Goal: Task Accomplishment & Management: Use online tool/utility

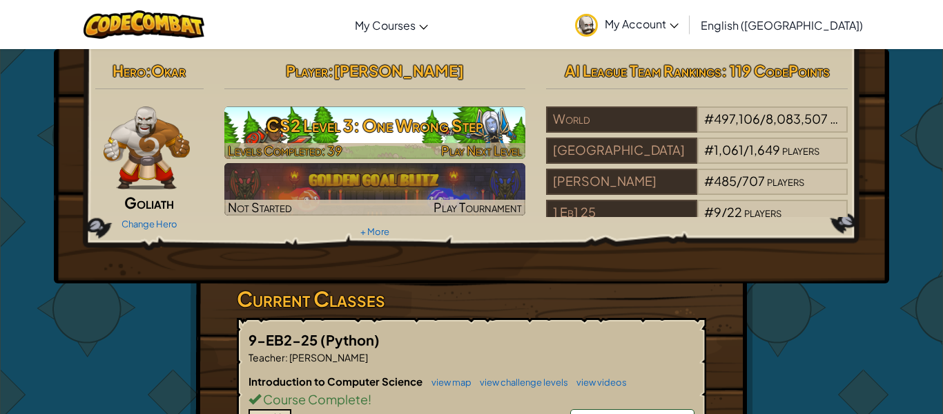
click at [367, 137] on h3 "CS2 Level 3: One Wrong Step" at bounding box center [375, 125] width 302 height 31
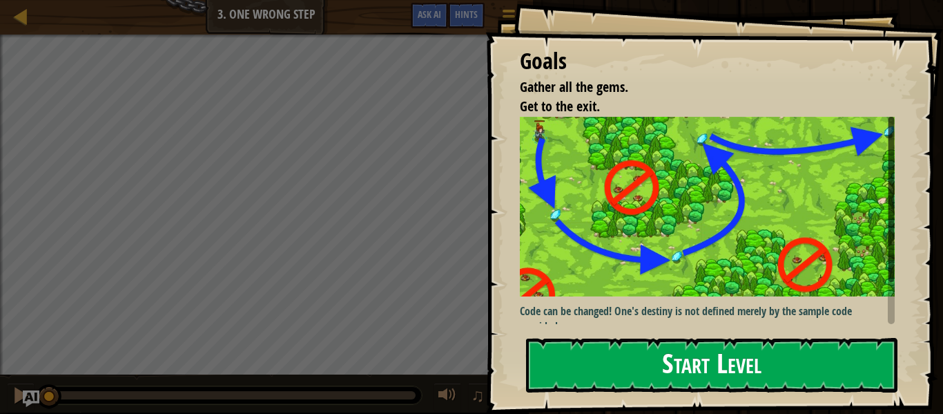
click at [643, 240] on img at bounding box center [707, 207] width 375 height 180
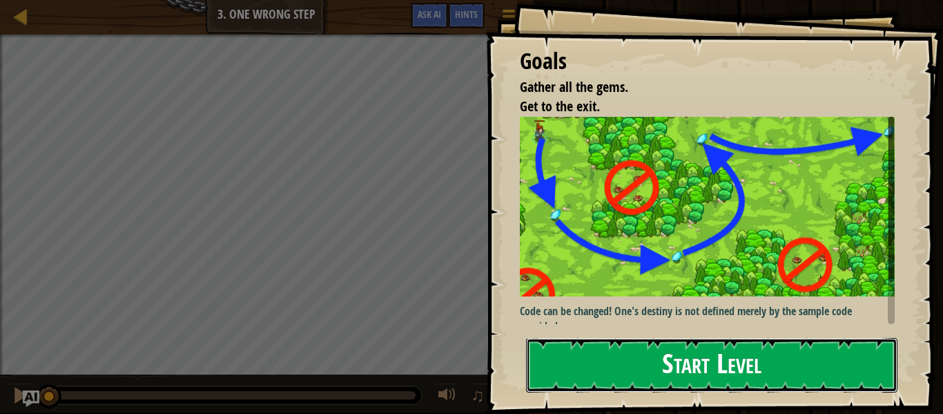
click at [687, 356] on button "Start Level" at bounding box center [711, 365] width 371 height 55
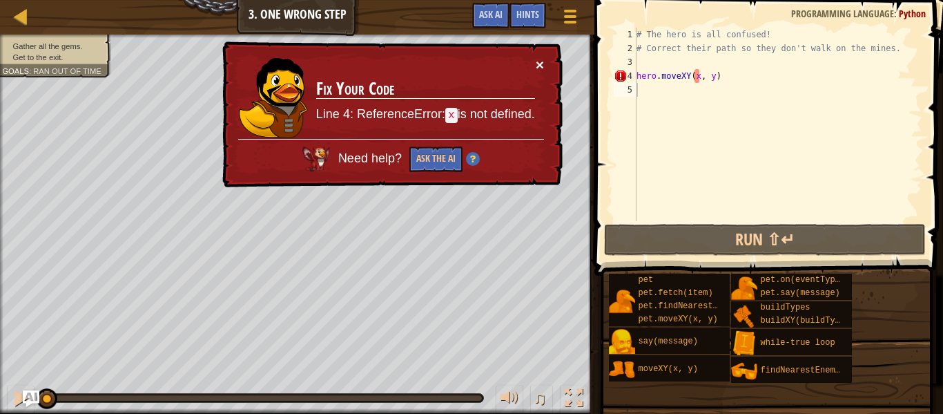
click at [538, 67] on button "×" at bounding box center [540, 64] width 8 height 15
click at [536, 62] on button "×" at bounding box center [540, 64] width 8 height 15
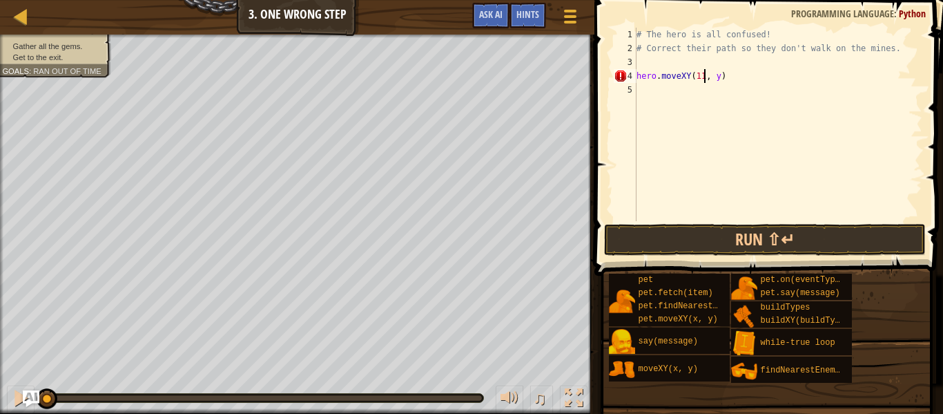
scroll to position [6, 10]
type textarea "hero.moveXY(11, 36)"
type textarea "hero.moveXY(35, 25)"
type textarea "hero.moveXY(40, 56)"
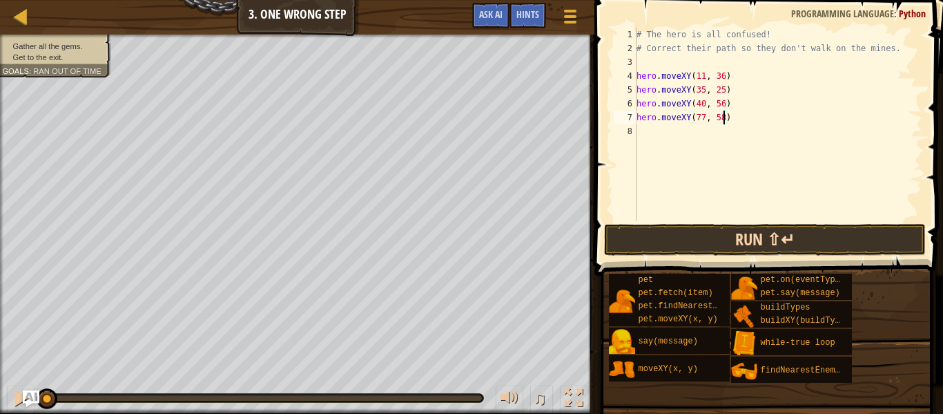
type textarea "hero.moveXY(77, 58)"
click at [715, 237] on button "Run ⇧↵" at bounding box center [765, 240] width 322 height 32
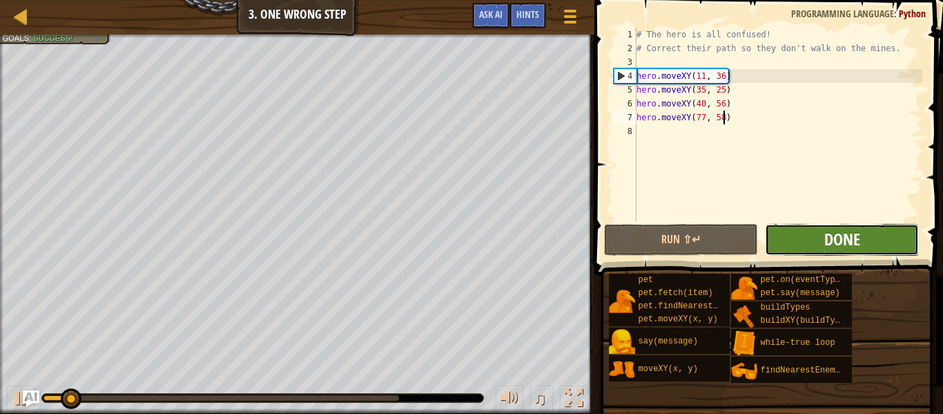
click at [833, 247] on span "Done" at bounding box center [842, 239] width 36 height 22
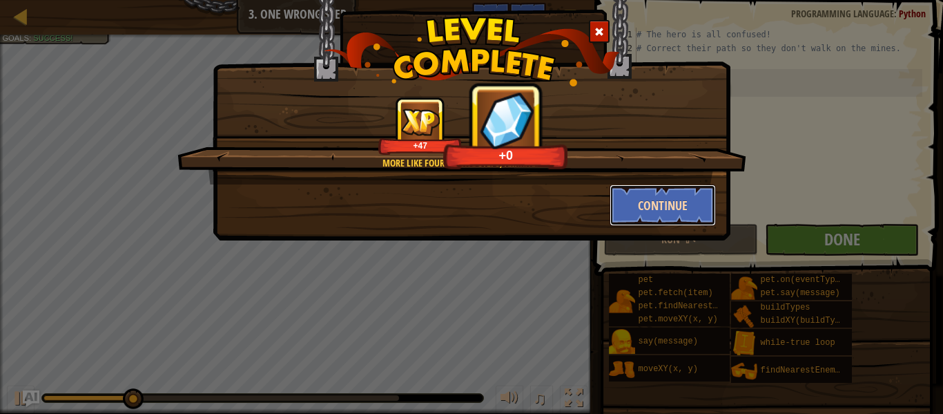
click at [666, 184] on button "Continue" at bounding box center [663, 204] width 107 height 41
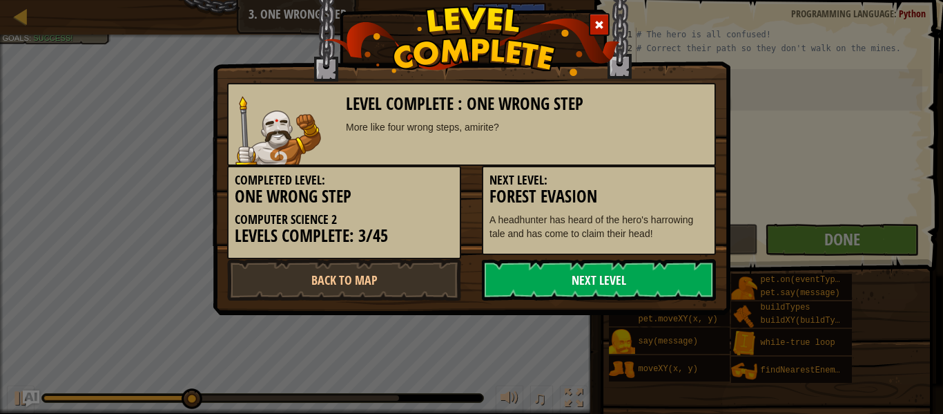
click at [594, 271] on link "Next Level" at bounding box center [599, 279] width 234 height 41
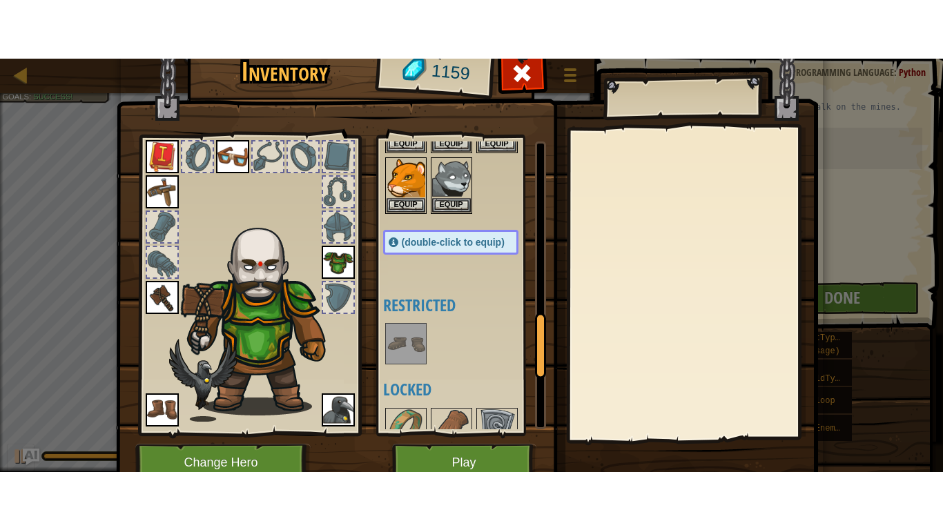
scroll to position [1011, 0]
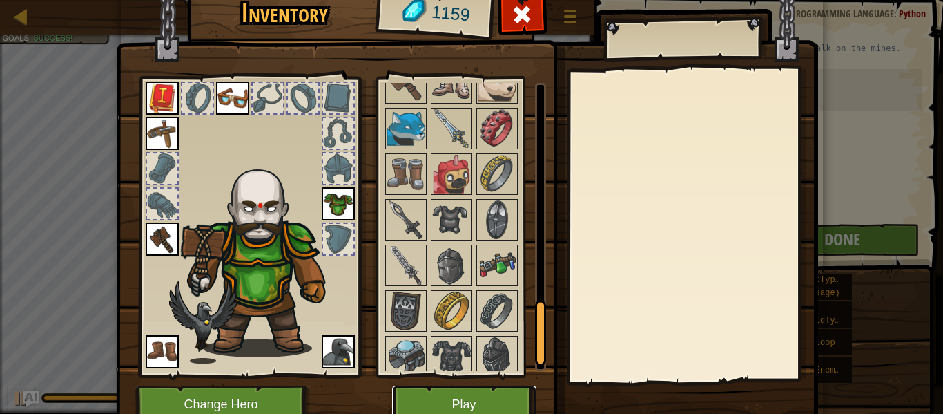
click at [455, 396] on button "Play" at bounding box center [464, 404] width 144 height 38
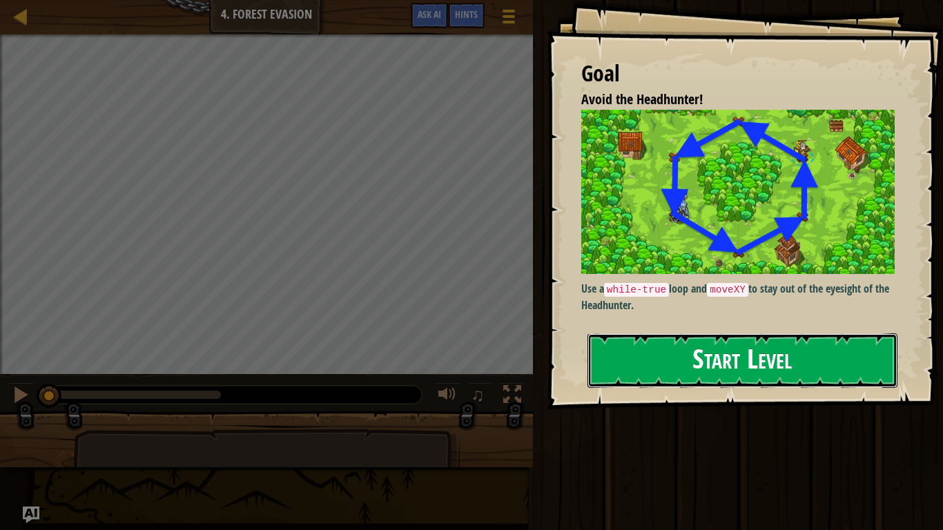
click at [727, 355] on button "Start Level" at bounding box center [743, 361] width 310 height 55
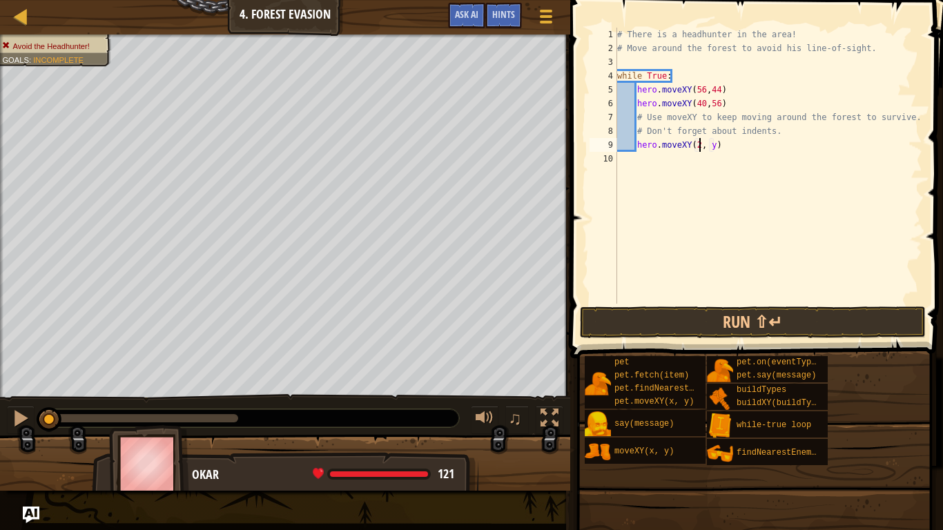
scroll to position [6, 12]
type textarea "hero.moveXY(24, 44)"
type textarea "hero.moveXY(24,44)"
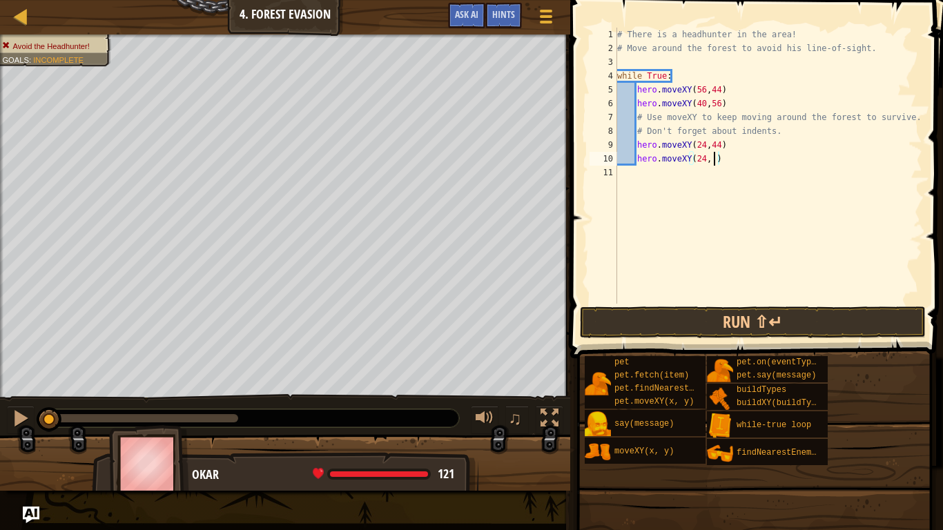
type textarea "hero.moveXY(24, 24)"
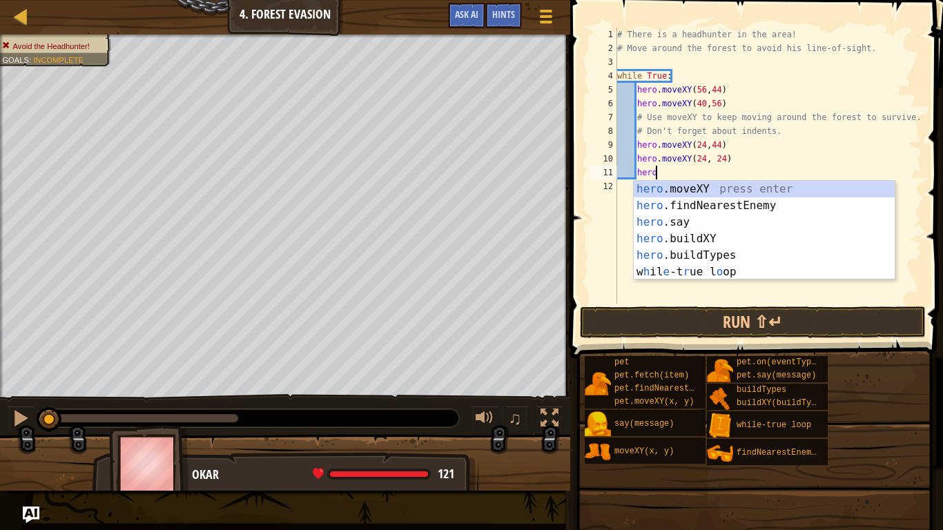
scroll to position [6, 5]
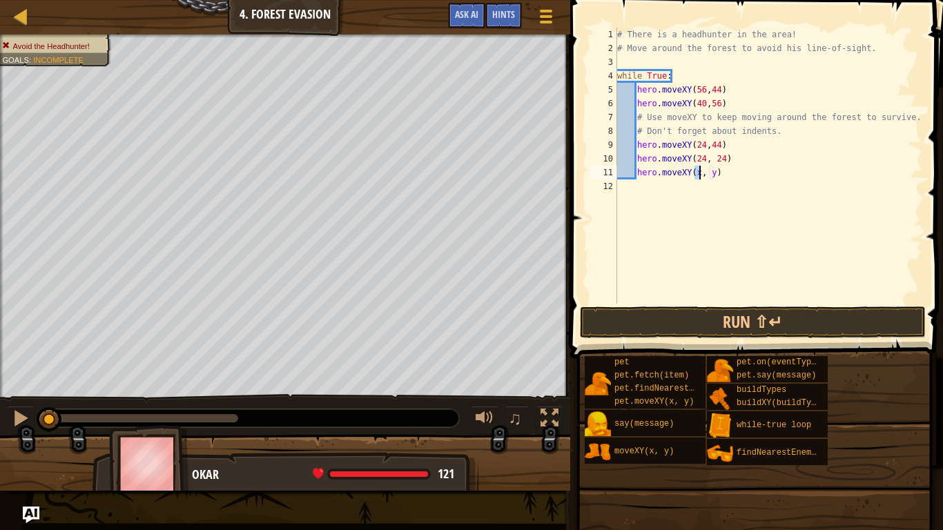
type textarea "hero.moveXY(40, y)"
type textarea "hero.moveXY(40, 12)"
type textarea "5"
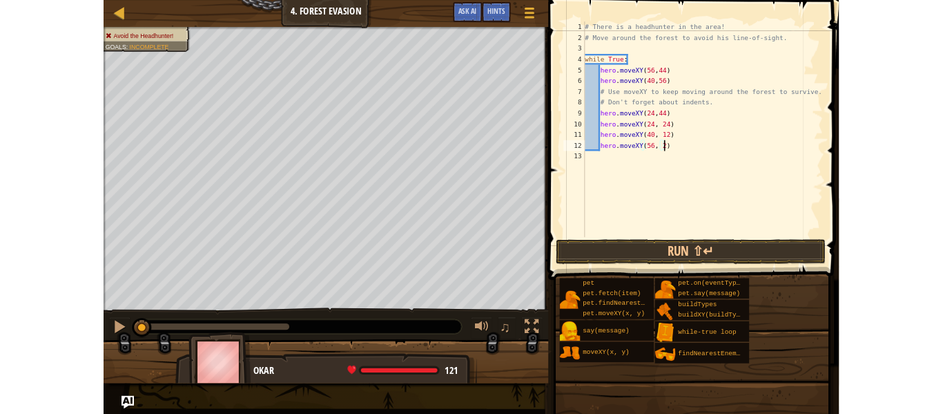
scroll to position [6, 15]
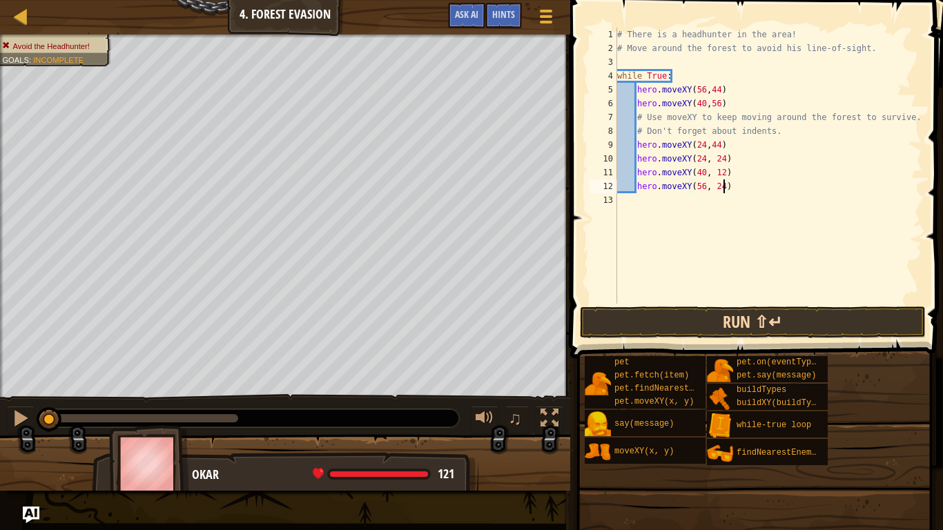
type textarea "hero.moveXY(56, 24)"
click at [692, 312] on button "Run ⇧↵" at bounding box center [753, 323] width 346 height 32
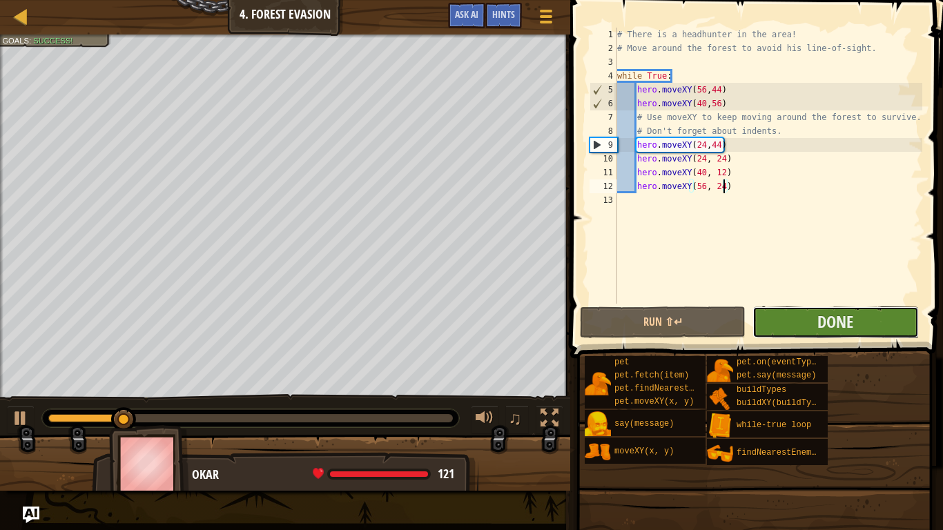
click at [802, 307] on button "Done" at bounding box center [836, 323] width 166 height 32
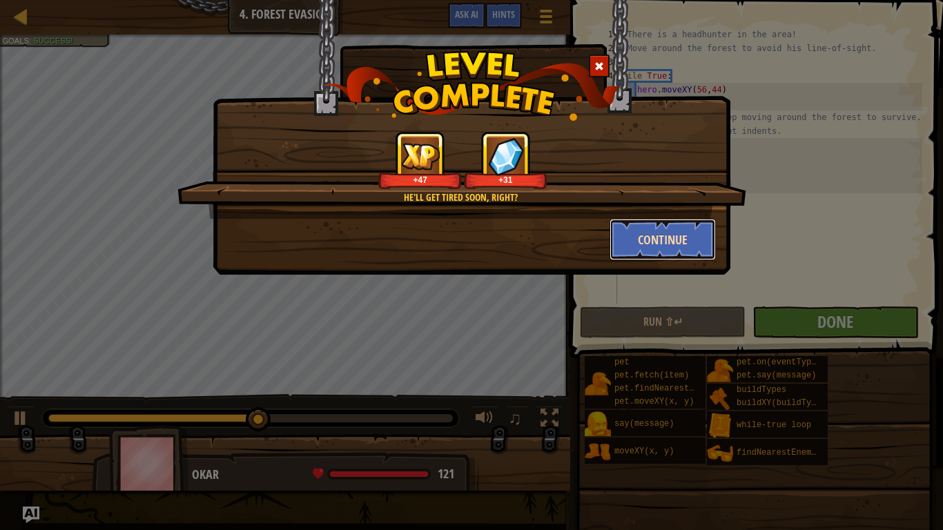
click at [668, 222] on button "Continue" at bounding box center [663, 239] width 107 height 41
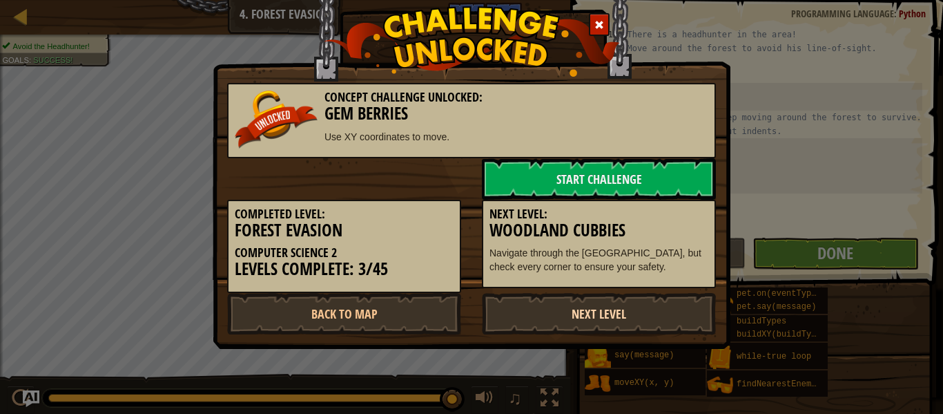
click at [551, 313] on link "Next Level" at bounding box center [599, 313] width 234 height 41
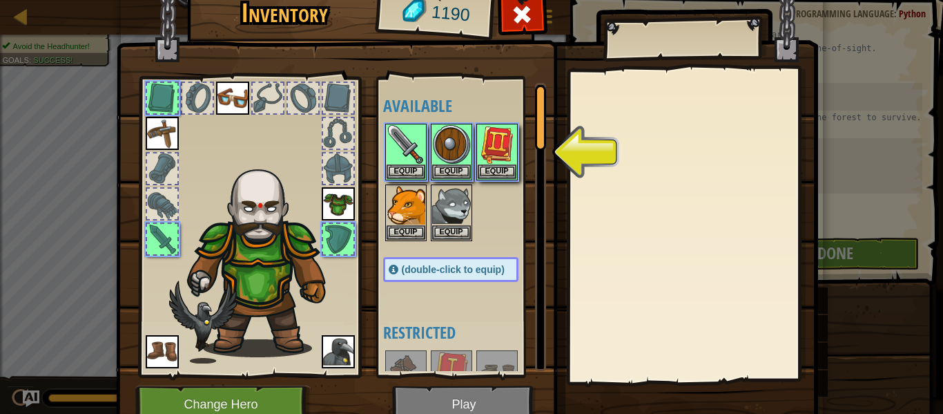
click at [453, 405] on img at bounding box center [467, 186] width 702 height 501
click at [487, 177] on button "Equip" at bounding box center [497, 171] width 39 height 15
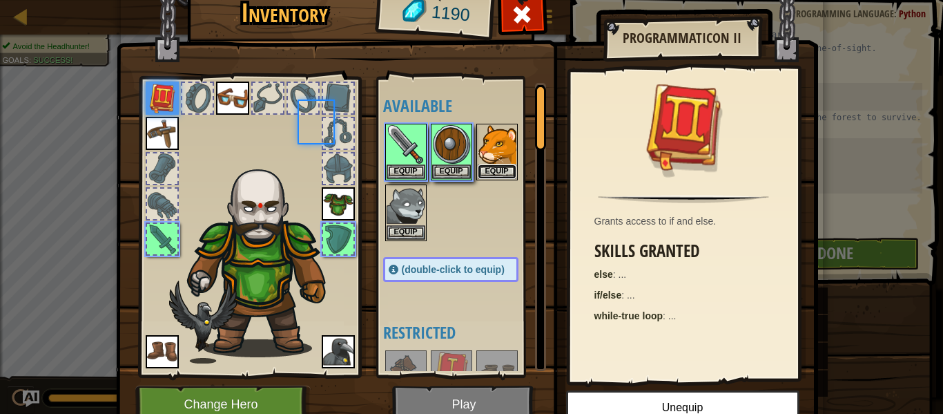
click at [487, 177] on button "Equip" at bounding box center [497, 171] width 39 height 15
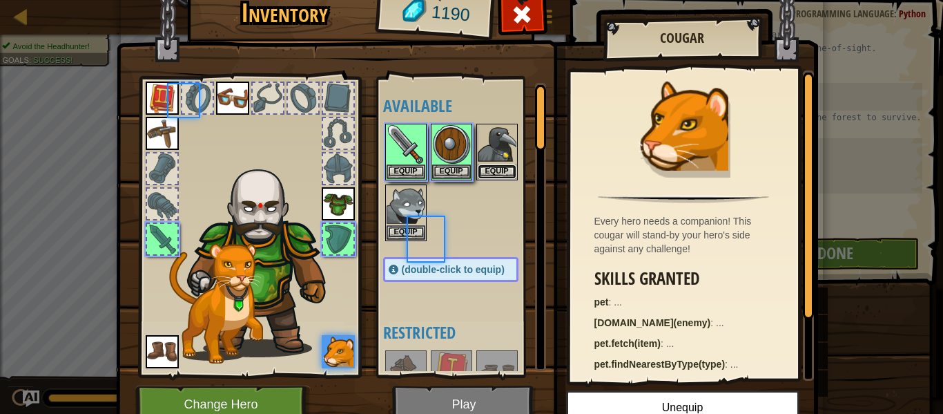
click at [487, 177] on button "Equip" at bounding box center [497, 171] width 39 height 15
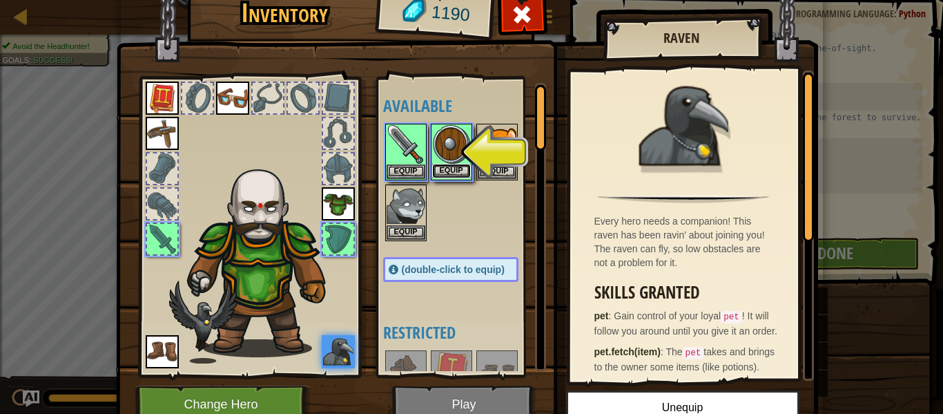
click at [447, 168] on button "Equip" at bounding box center [451, 171] width 39 height 15
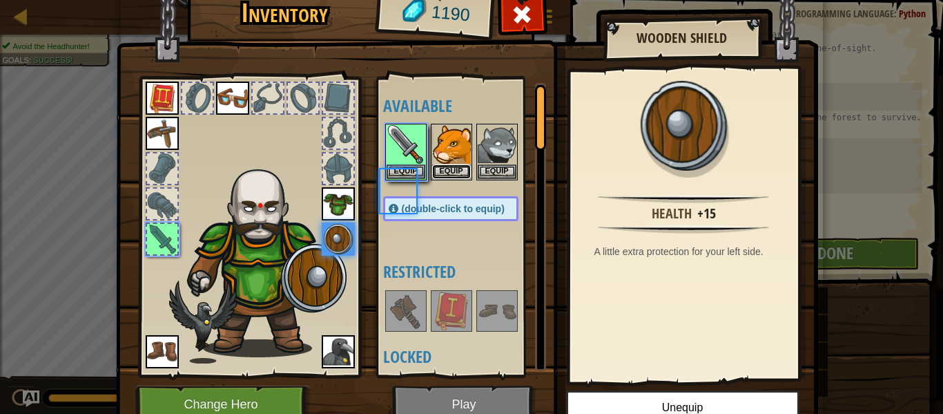
click at [447, 168] on button "Equip" at bounding box center [451, 171] width 39 height 15
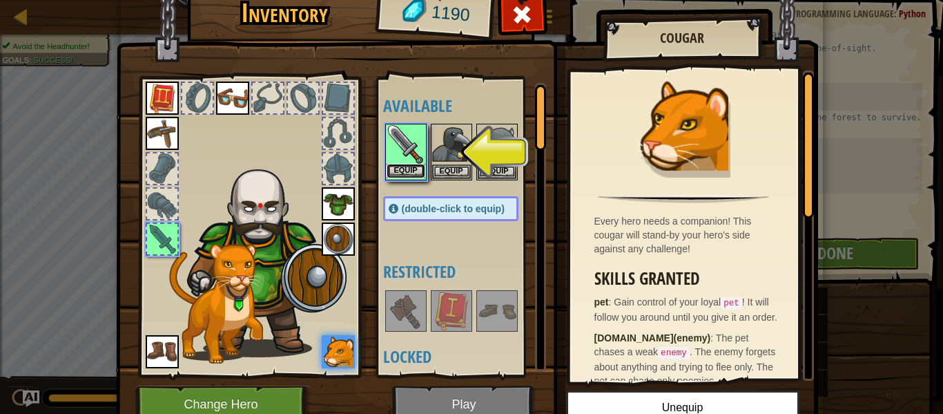
click at [404, 168] on button "Equip" at bounding box center [406, 171] width 39 height 15
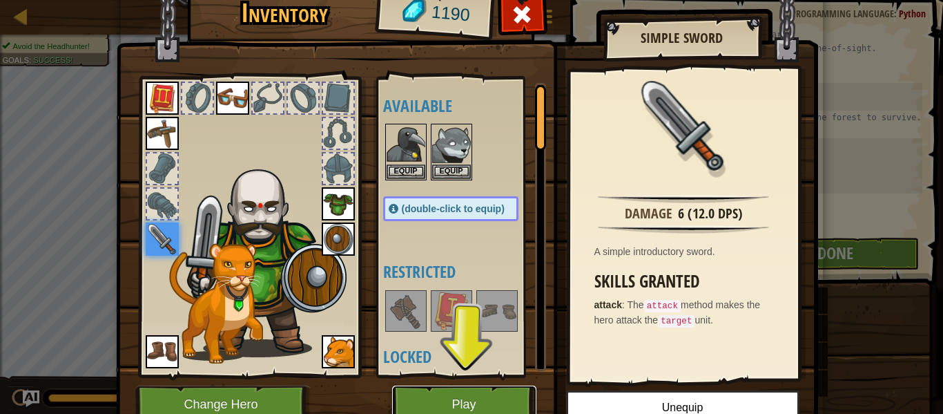
click at [479, 397] on button "Play" at bounding box center [464, 404] width 144 height 38
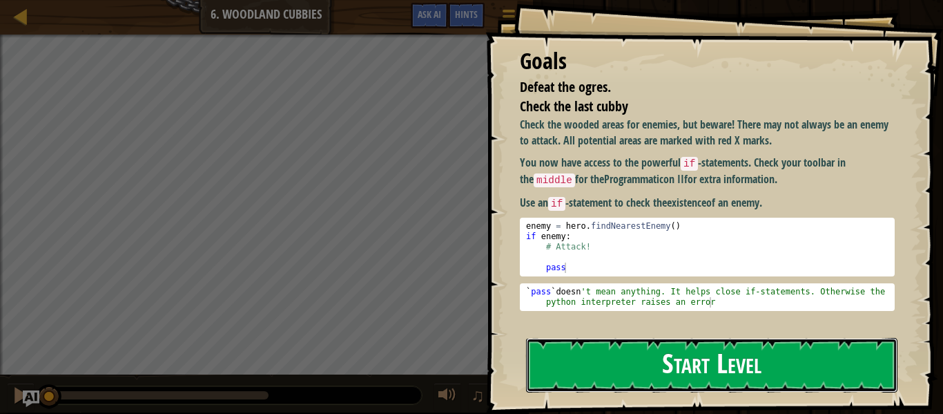
click at [601, 365] on button "Start Level" at bounding box center [711, 365] width 371 height 55
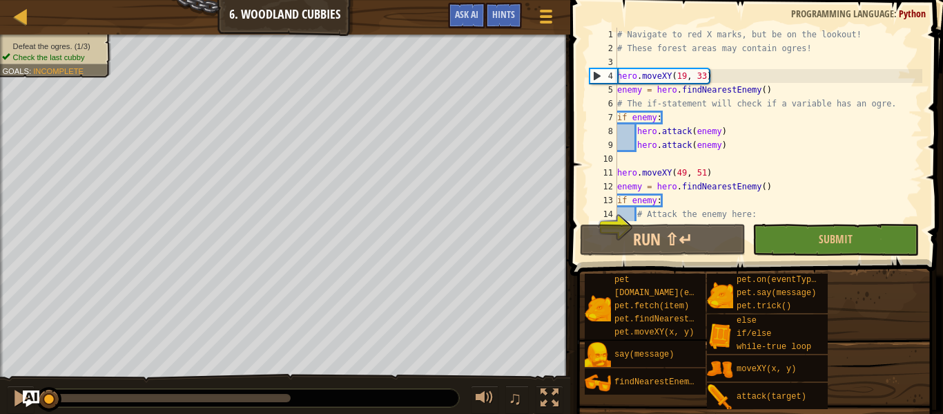
scroll to position [104, 0]
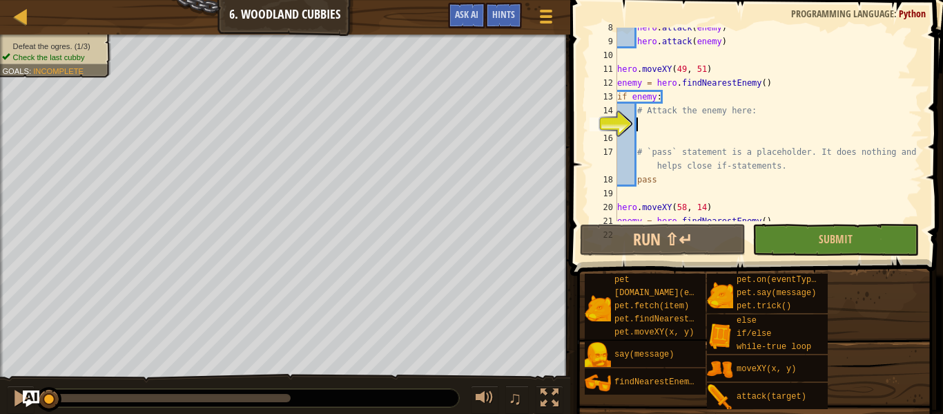
type textarea "e"
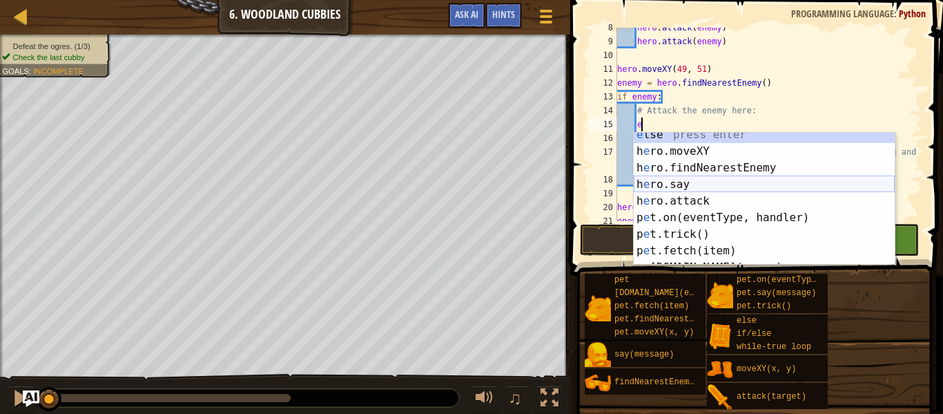
scroll to position [0, 0]
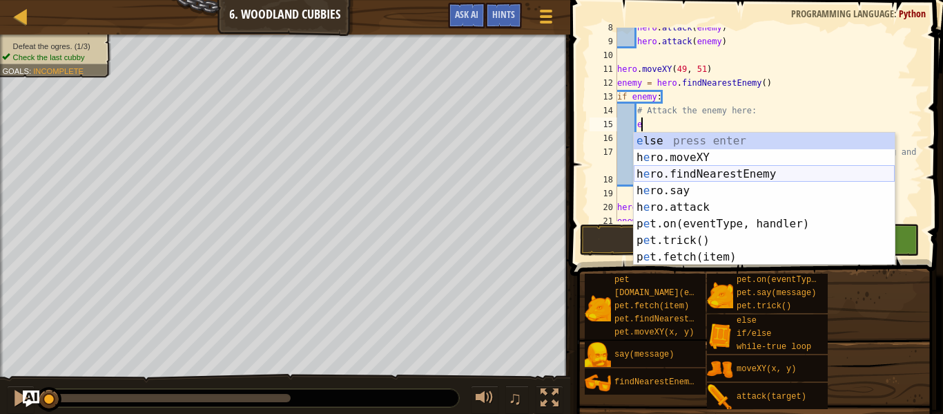
click at [711, 173] on div "e lse press enter h e ro.moveXY press enter h e ro.findNearestEnemy press enter…" at bounding box center [764, 216] width 261 height 166
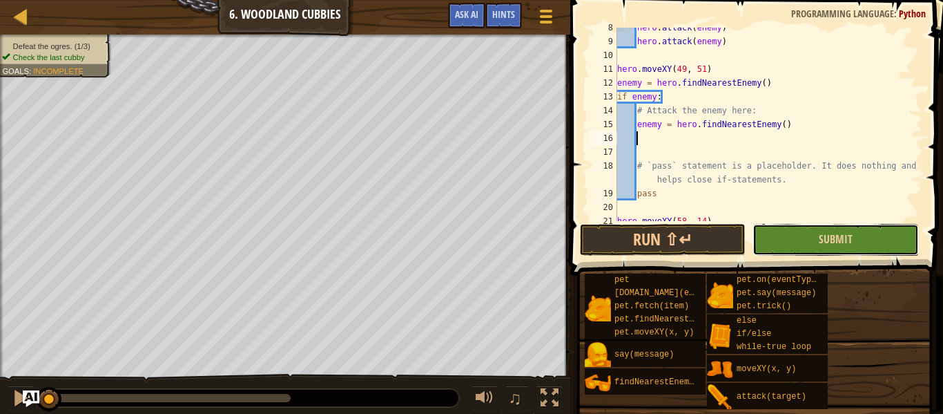
click at [805, 246] on button "Submit" at bounding box center [836, 240] width 166 height 32
